Goal: Information Seeking & Learning: Check status

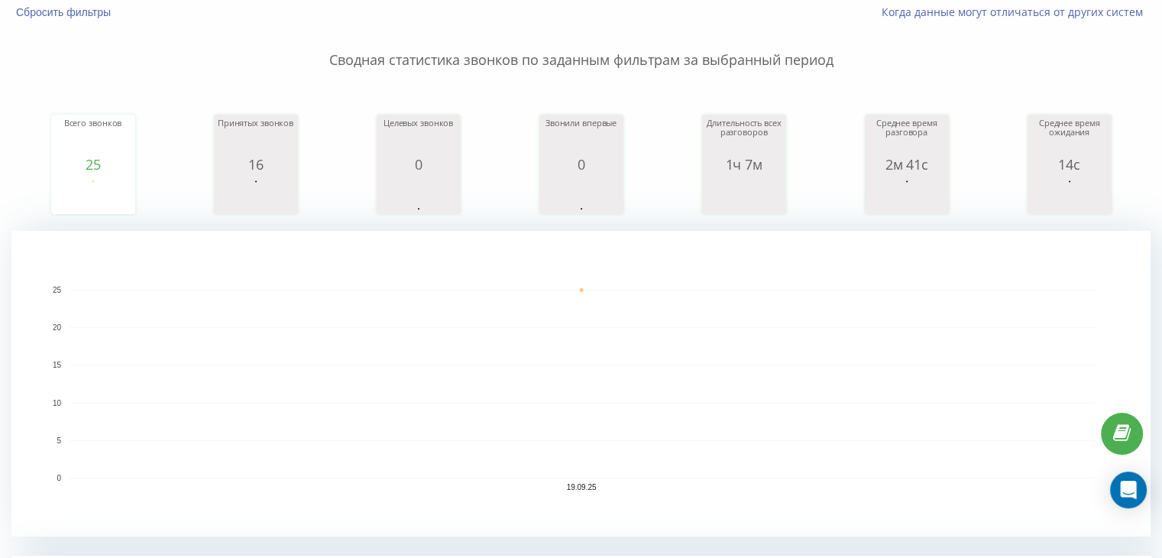
scroll to position [305, 0]
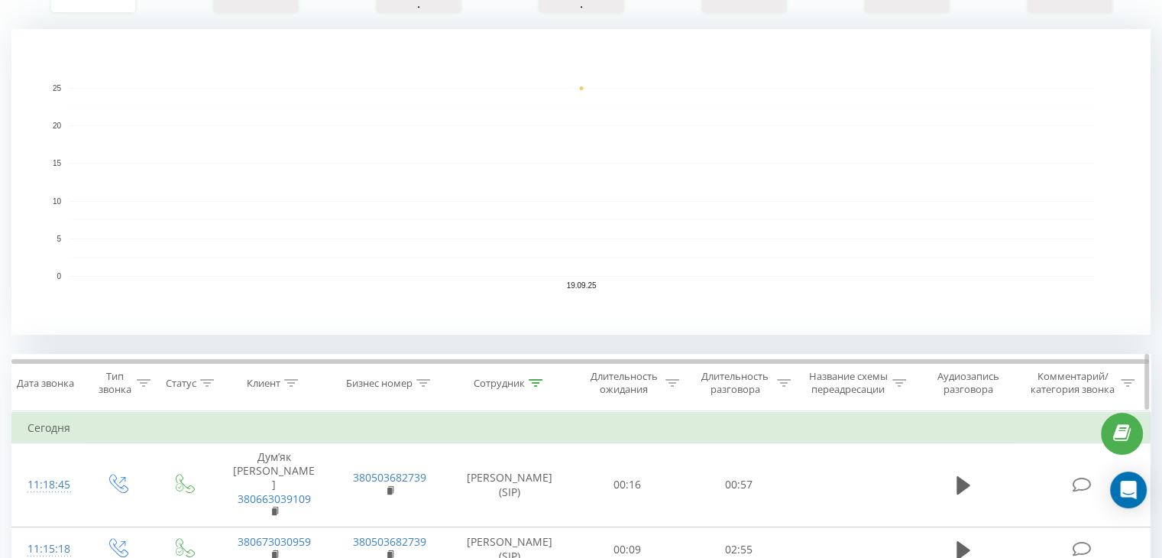
click at [535, 383] on icon at bounding box center [535, 383] width 14 height 8
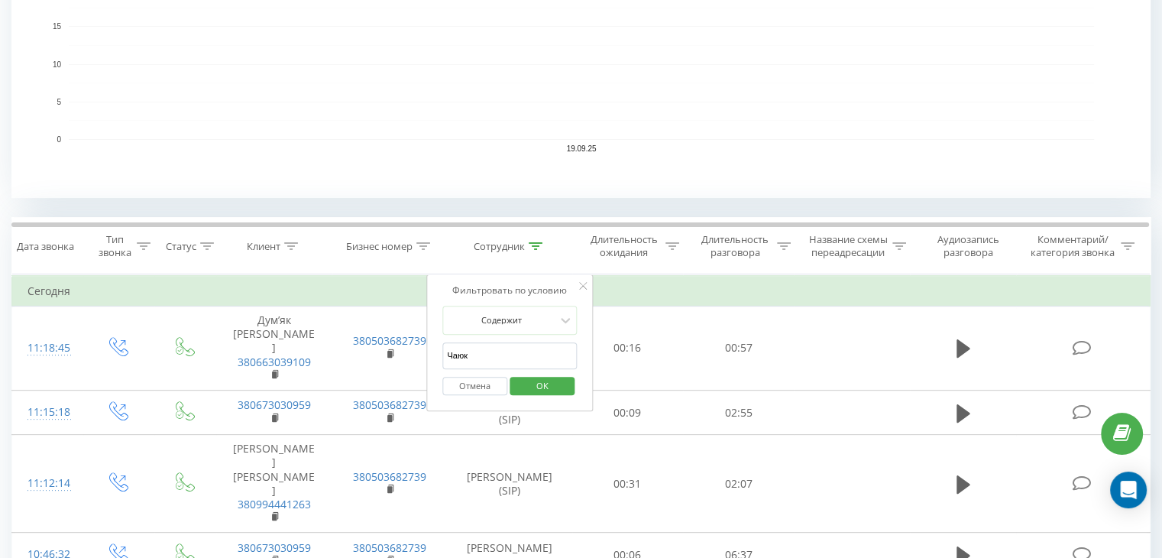
scroll to position [458, 0]
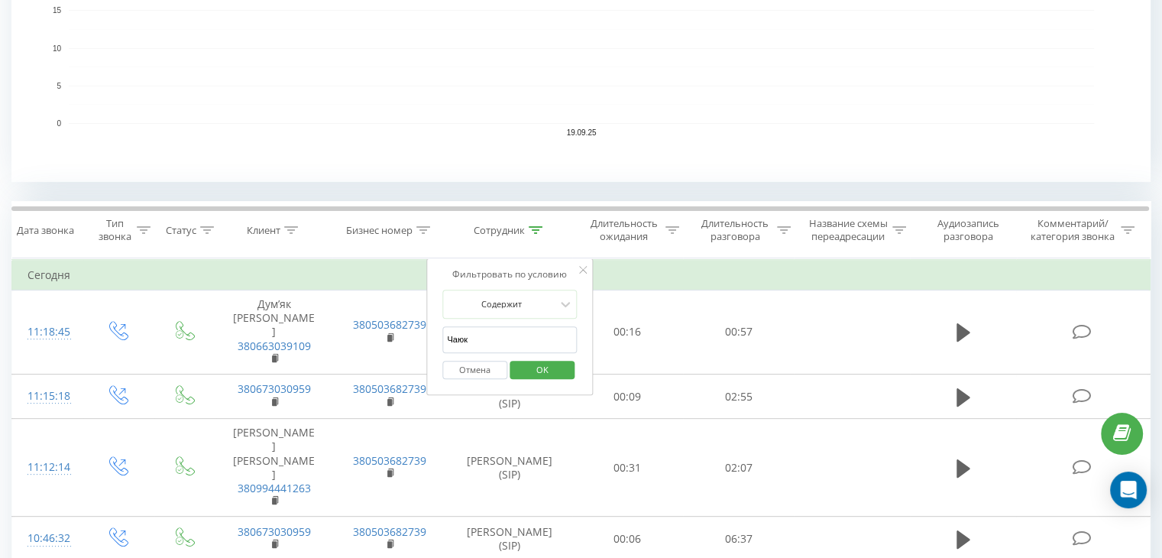
click at [493, 349] on input "Чаюк" at bounding box center [509, 339] width 134 height 27
click at [493, 347] on input "Чаюк" at bounding box center [509, 339] width 134 height 27
drag, startPoint x: 493, startPoint y: 350, endPoint x: 525, endPoint y: 368, distance: 36.9
click at [525, 368] on span "OK" at bounding box center [542, 369] width 43 height 24
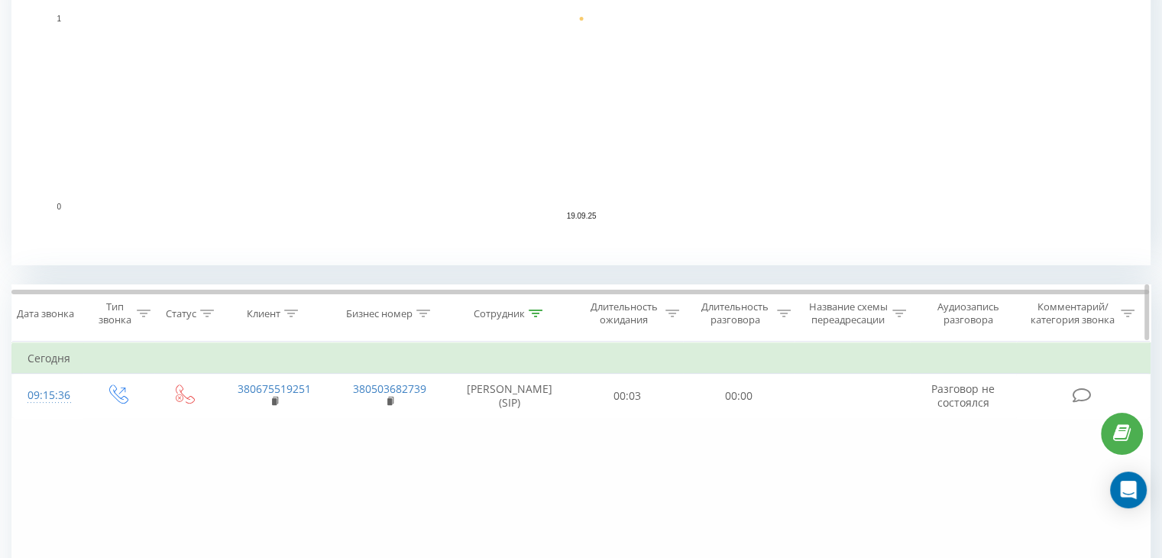
scroll to position [382, 0]
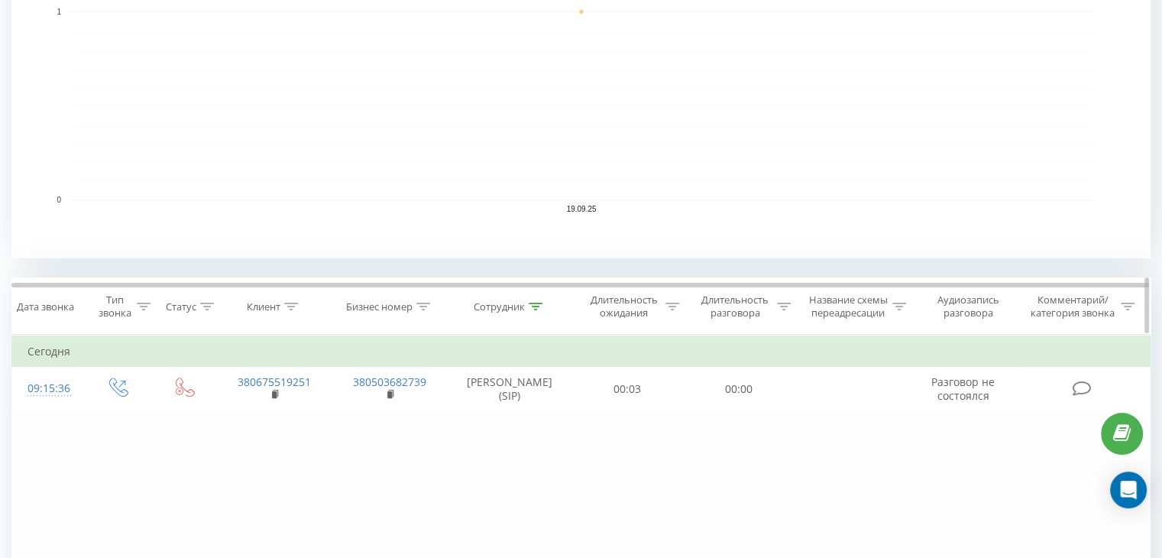
click at [529, 302] on icon at bounding box center [535, 306] width 14 height 8
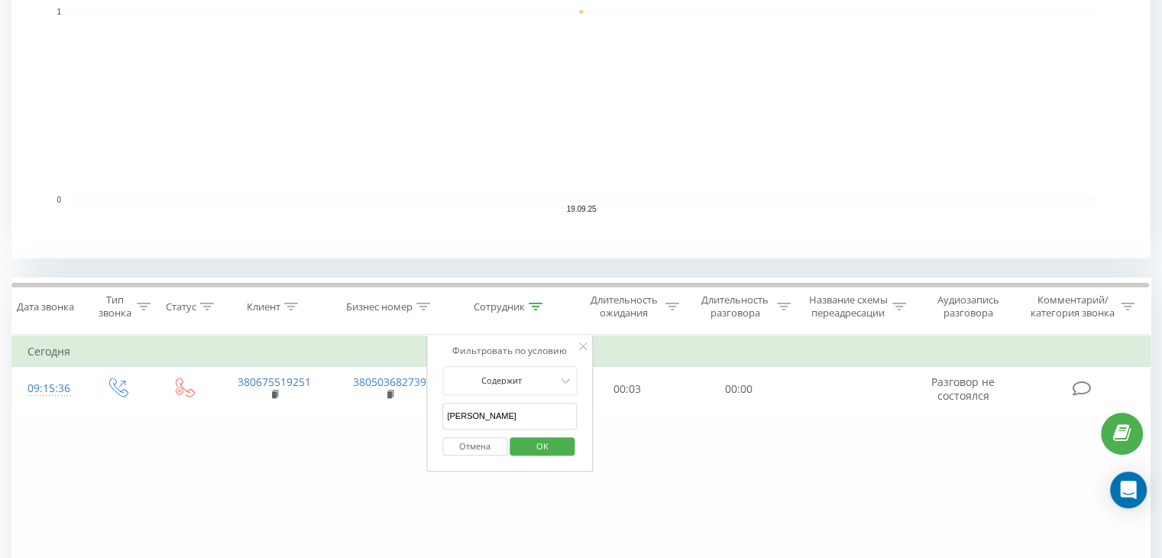
click at [498, 410] on input "[PERSON_NAME]" at bounding box center [509, 415] width 134 height 27
type input "[PERSON_NAME]"
click at [535, 441] on span "OK" at bounding box center [542, 446] width 43 height 24
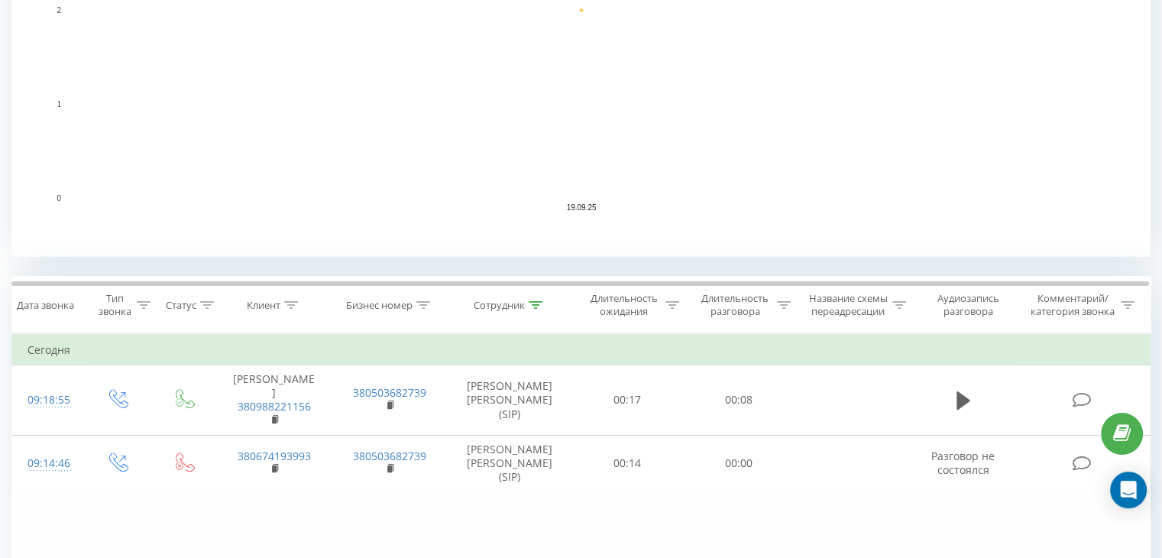
scroll to position [406, 0]
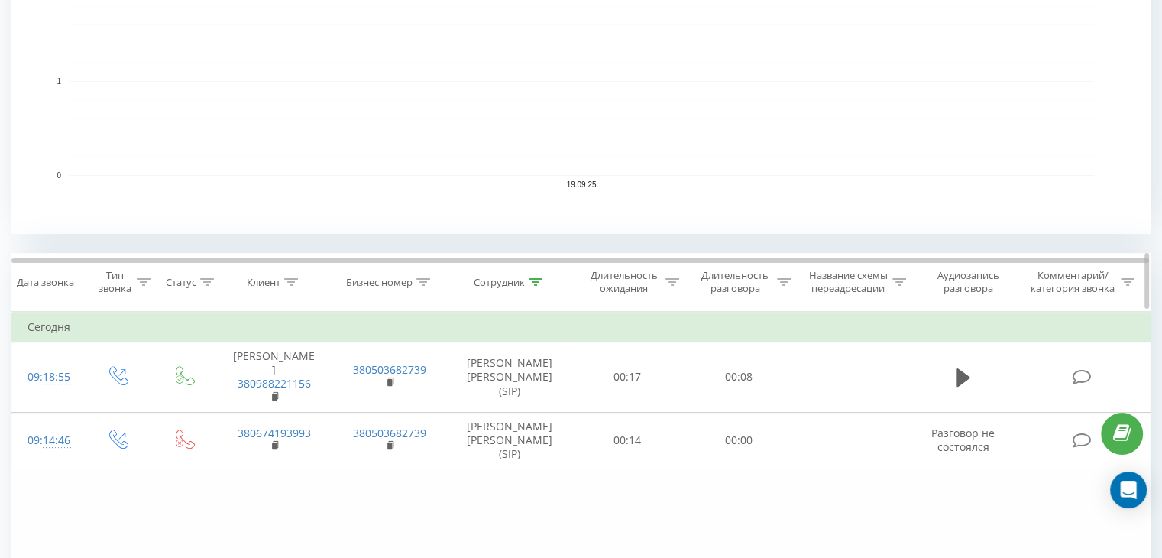
click at [538, 279] on icon at bounding box center [535, 282] width 14 height 8
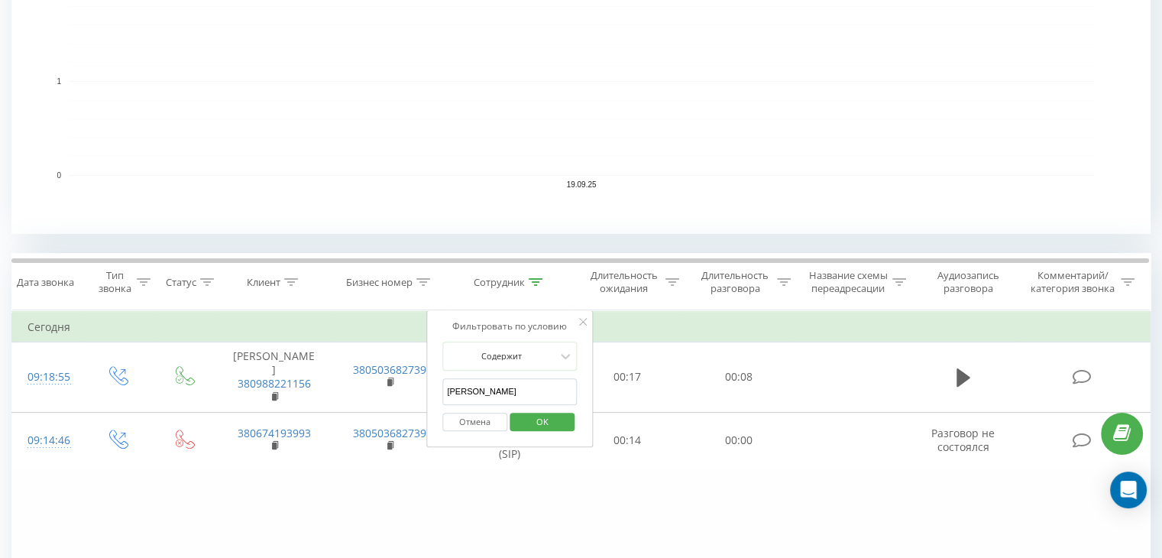
click at [483, 390] on input "[PERSON_NAME]" at bounding box center [509, 391] width 134 height 27
click at [484, 390] on input "[PERSON_NAME]" at bounding box center [509, 391] width 134 height 27
click at [484, 389] on input "[PERSON_NAME]" at bounding box center [509, 391] width 134 height 27
